Goal: Navigation & Orientation: Understand site structure

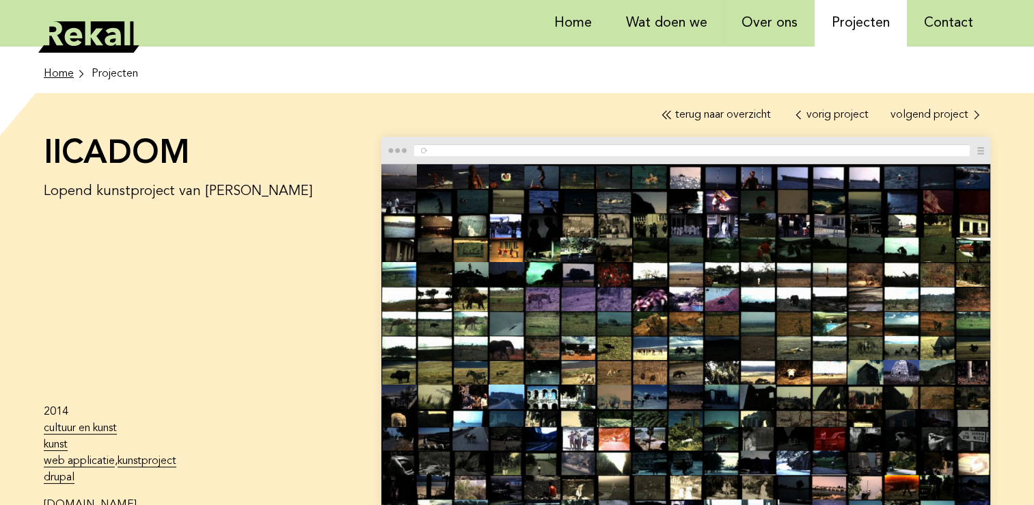
click at [443, 271] on img at bounding box center [686, 343] width 609 height 359
click at [490, 283] on img at bounding box center [686, 343] width 609 height 359
click at [572, 26] on link "Home" at bounding box center [573, 23] width 72 height 46
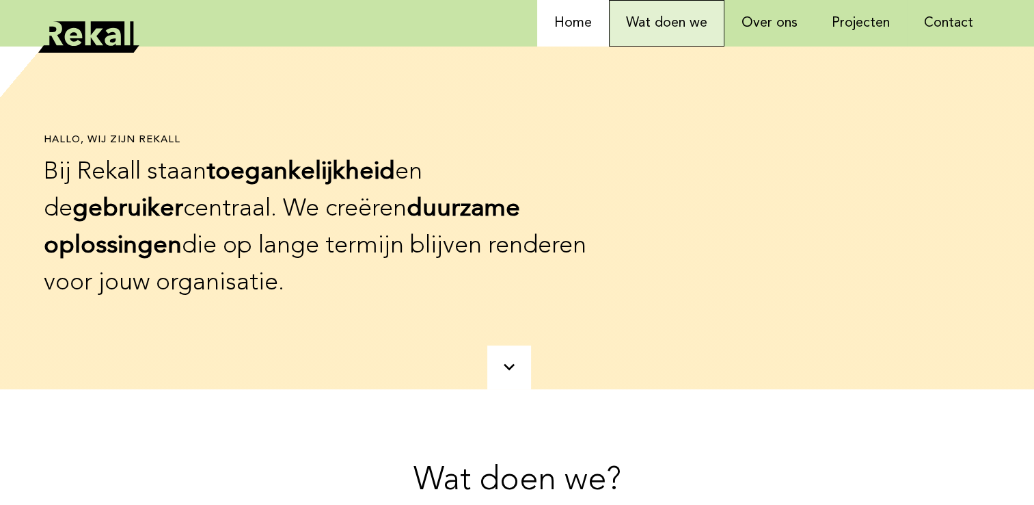
click at [637, 27] on link "Wat doen we" at bounding box center [667, 23] width 116 height 46
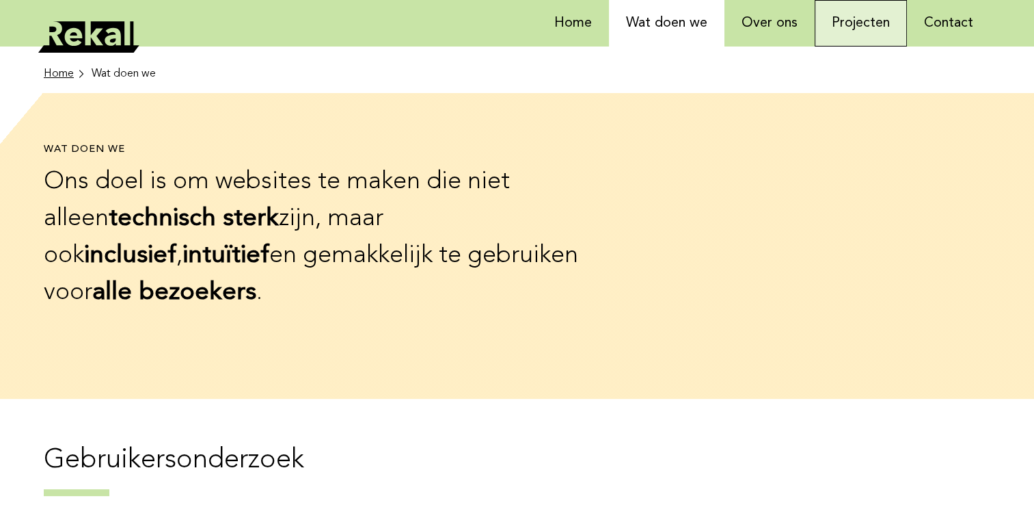
click at [840, 38] on link "Projecten" at bounding box center [861, 23] width 92 height 46
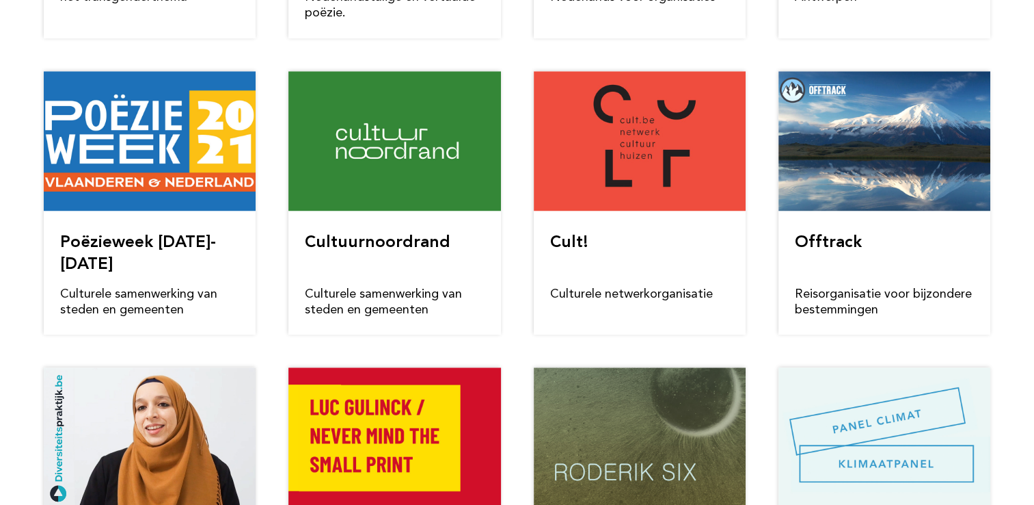
scroll to position [1299, 0]
